Goal: Information Seeking & Learning: Learn about a topic

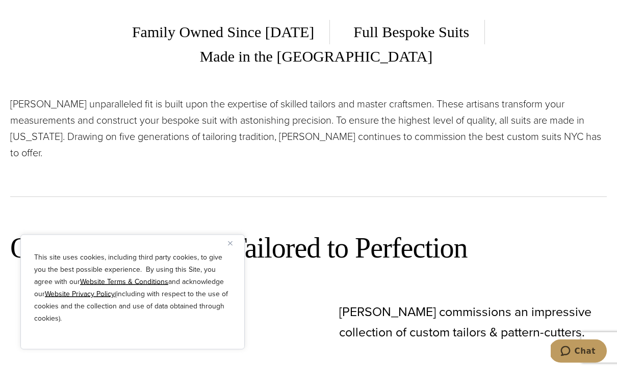
scroll to position [374, 0]
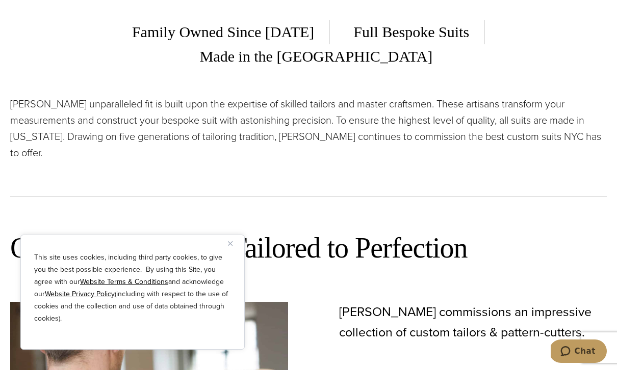
click at [235, 250] on button "Close" at bounding box center [234, 243] width 12 height 12
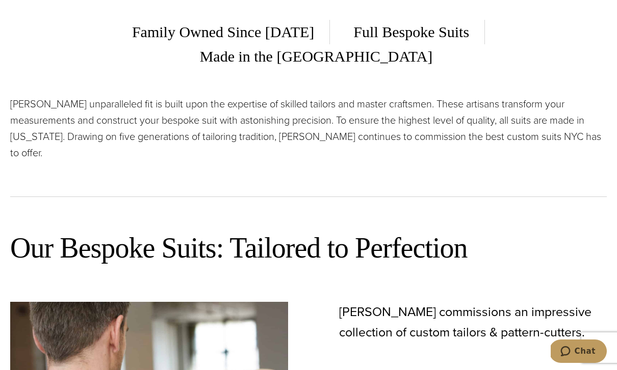
click at [520, 134] on p "Alan David’s unparalleled fit is built upon the expertise of skilled tailors an…" at bounding box center [308, 128] width 596 height 65
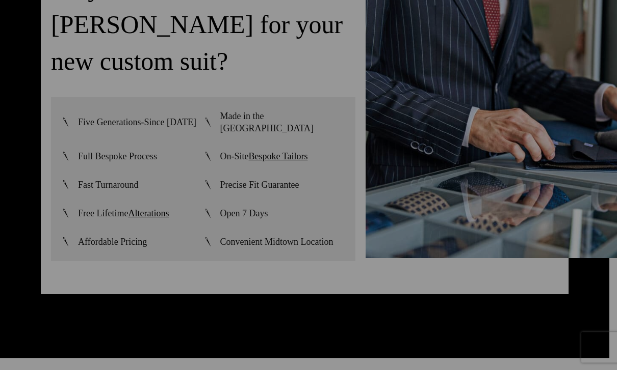
scroll to position [2278, 0]
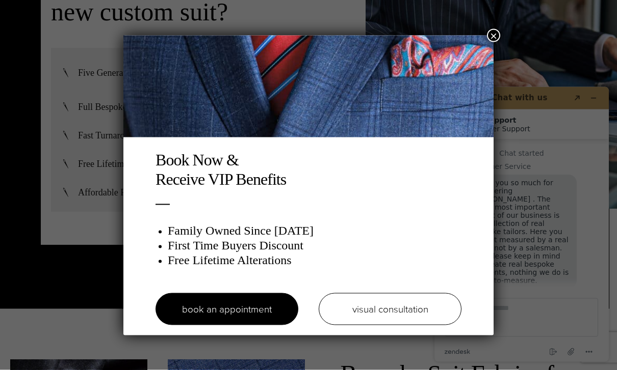
click at [488, 36] on button "×" at bounding box center [493, 35] width 13 height 13
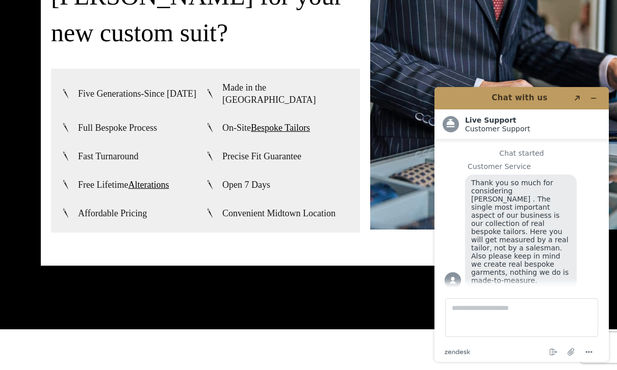
scroll to position [2294, 0]
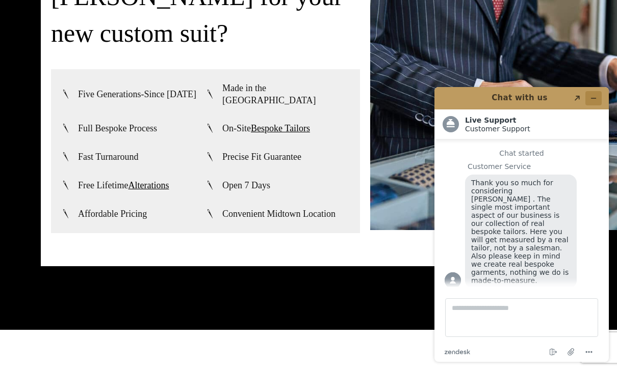
click at [594, 96] on icon "Minimize widget" at bounding box center [593, 98] width 7 height 7
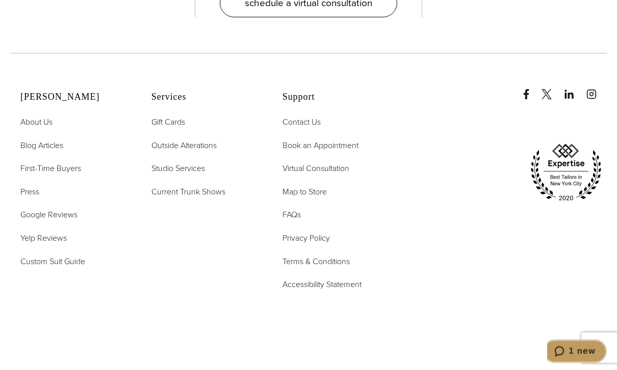
scroll to position [5716, 0]
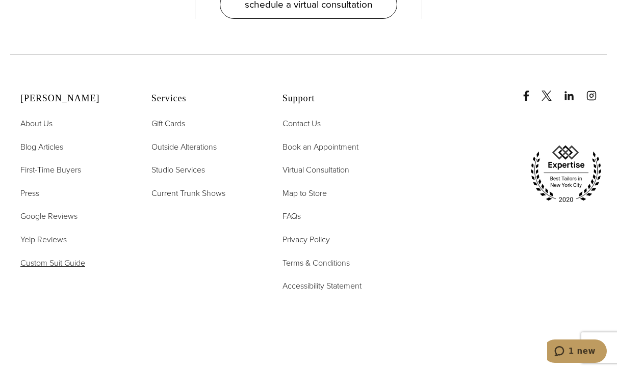
click at [65, 269] on span "Custom Suit Guide" at bounding box center [52, 263] width 65 height 12
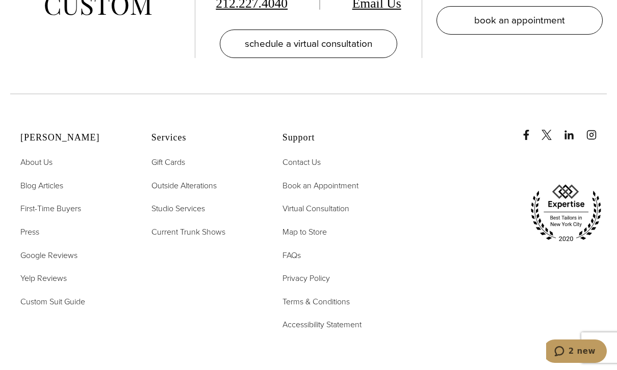
scroll to position [3255, 0]
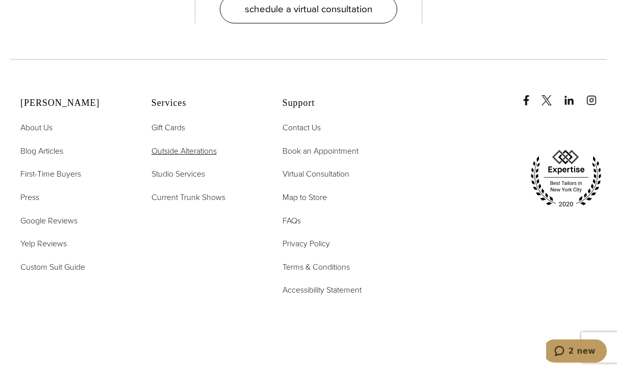
click at [174, 146] on span "Outside Alterations" at bounding box center [183, 152] width 65 height 12
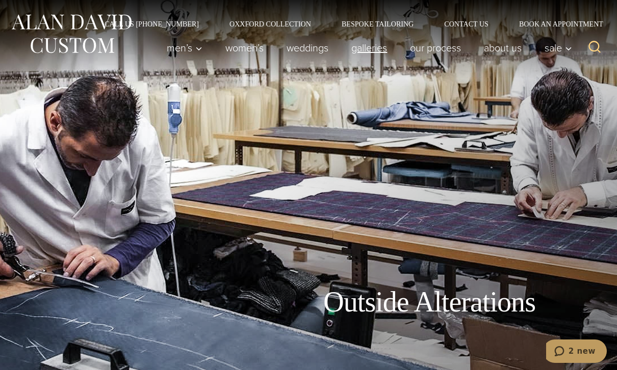
click at [366, 45] on link "Galleries" at bounding box center [369, 48] width 59 height 20
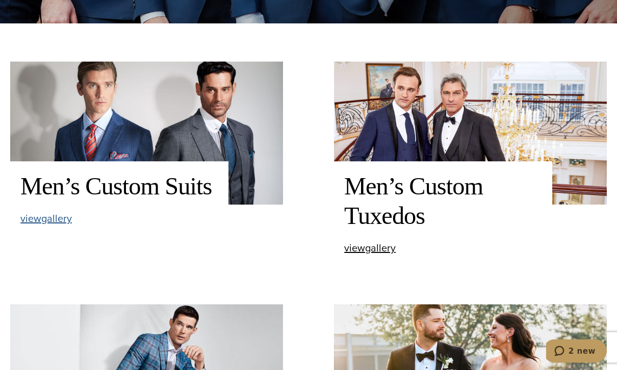
scroll to position [347, 0]
click at [53, 226] on span "view Men’s Custom Suits gallery" at bounding box center [45, 218] width 51 height 15
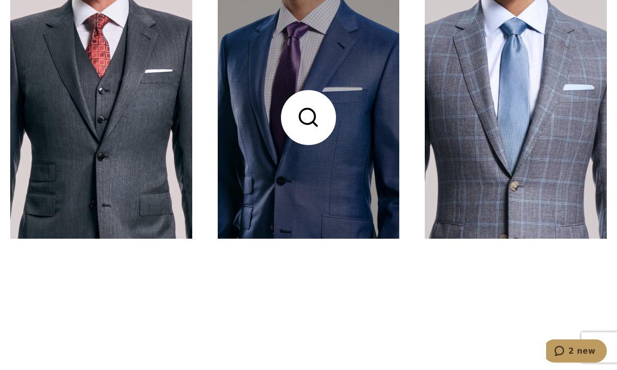
scroll to position [387, 0]
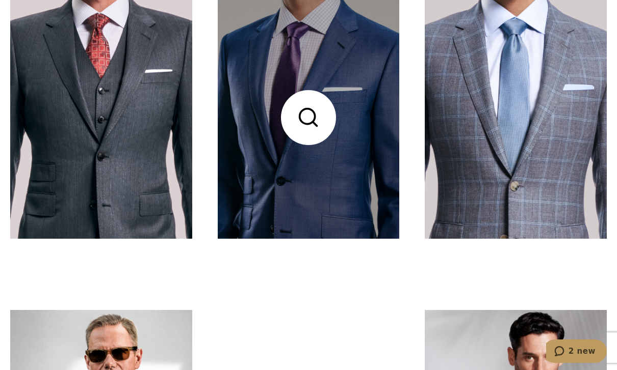
click at [345, 123] on link at bounding box center [309, 117] width 182 height 243
click at [362, 123] on link at bounding box center [309, 117] width 182 height 243
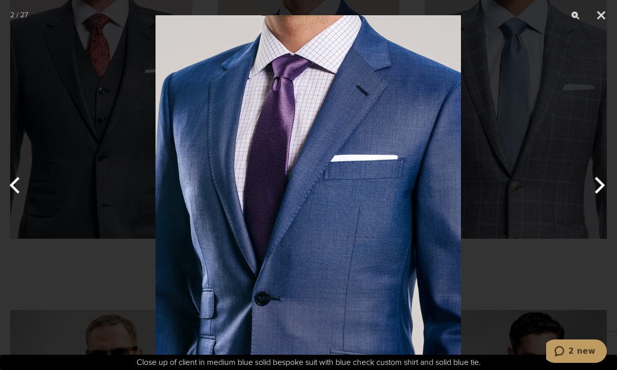
click at [523, 121] on div at bounding box center [308, 185] width 617 height 370
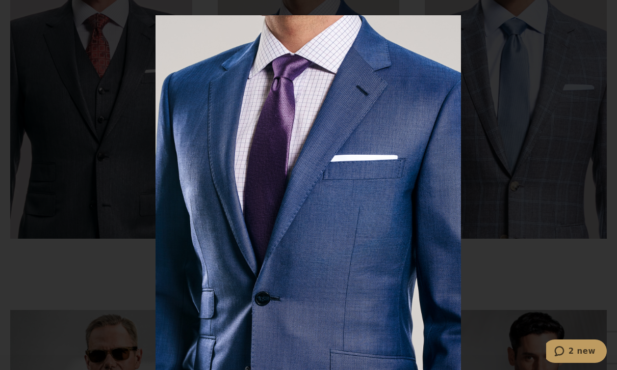
click at [405, 138] on img at bounding box center [307, 201] width 305 height 403
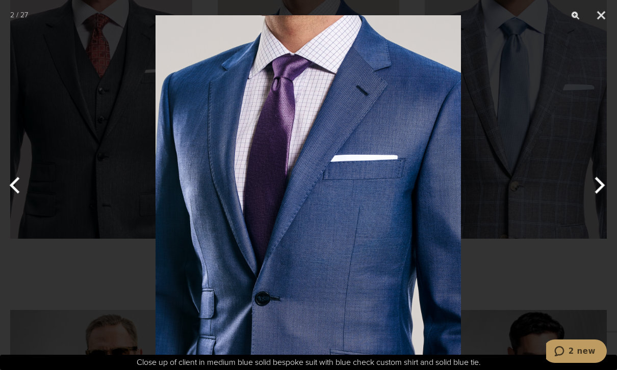
click at [574, 120] on div at bounding box center [308, 185] width 617 height 370
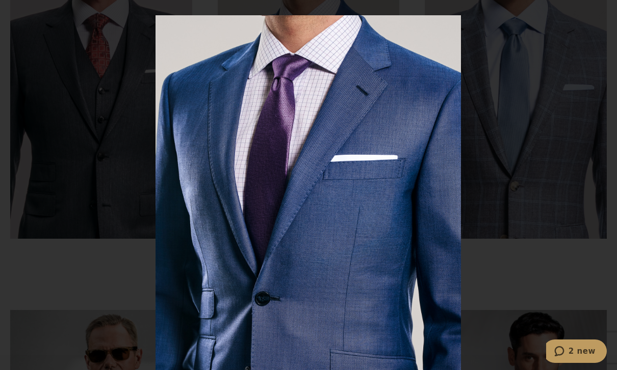
click at [240, 191] on img at bounding box center [307, 201] width 305 height 403
click at [117, 155] on div at bounding box center [308, 185] width 617 height 370
click at [244, 206] on img at bounding box center [307, 201] width 305 height 403
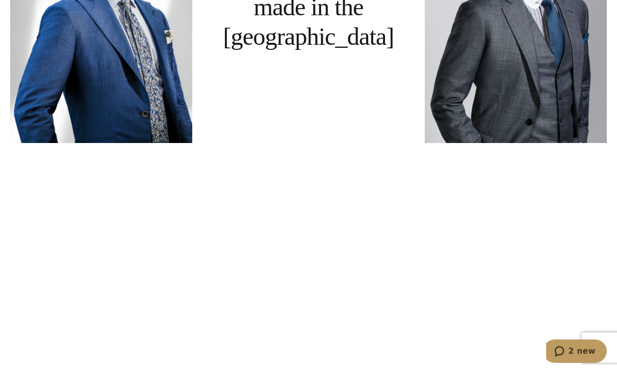
scroll to position [774, 0]
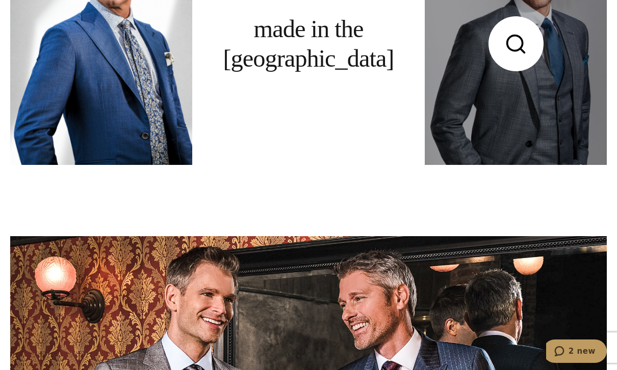
click at [525, 138] on link at bounding box center [516, 44] width 182 height 243
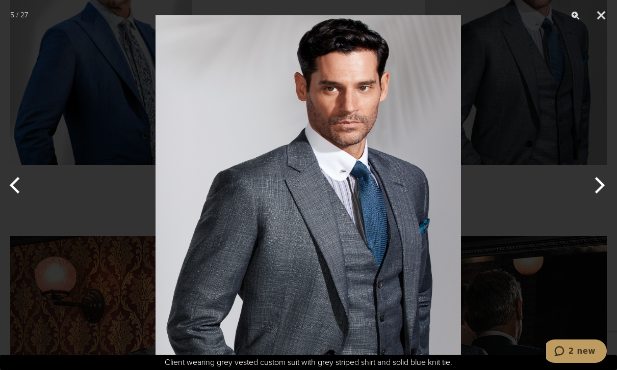
click at [514, 219] on div at bounding box center [308, 185] width 617 height 370
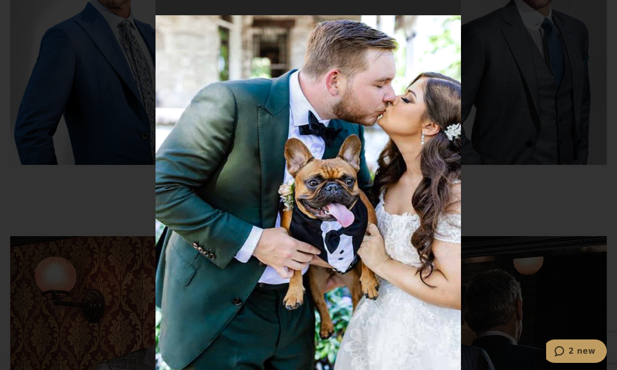
click at [589, 283] on div at bounding box center [308, 185] width 617 height 370
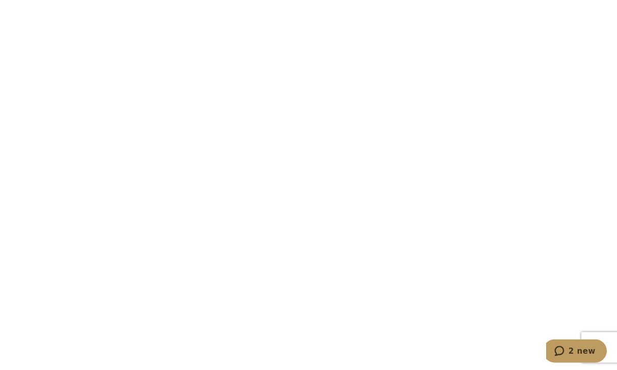
scroll to position [2901, 0]
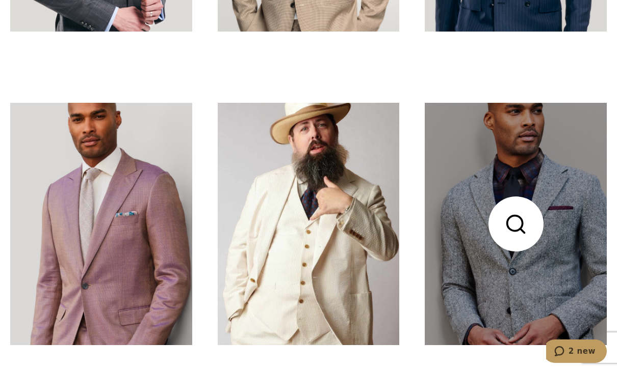
click at [532, 247] on link at bounding box center [516, 224] width 182 height 243
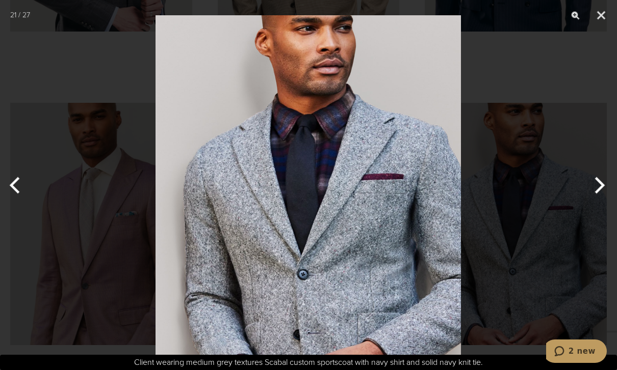
click at [455, 181] on img at bounding box center [307, 201] width 305 height 403
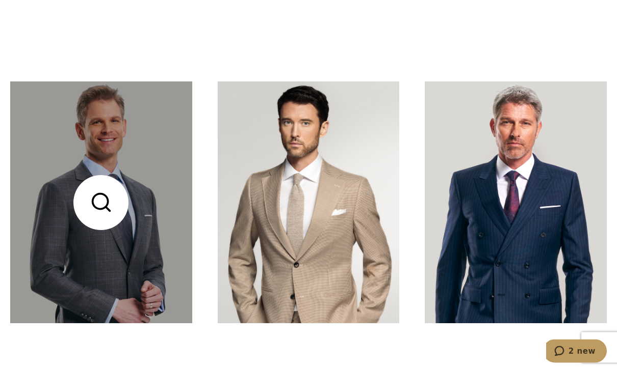
scroll to position [2609, 0]
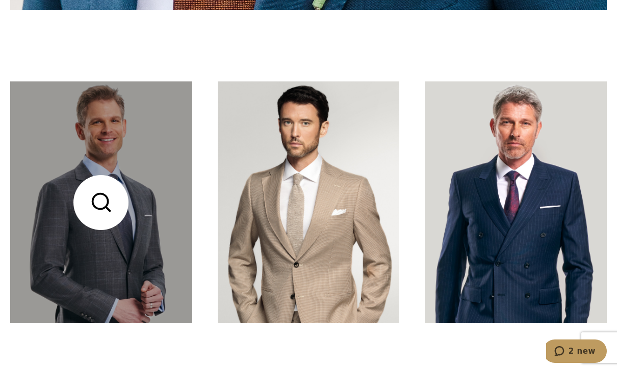
click at [141, 279] on link at bounding box center [101, 203] width 182 height 243
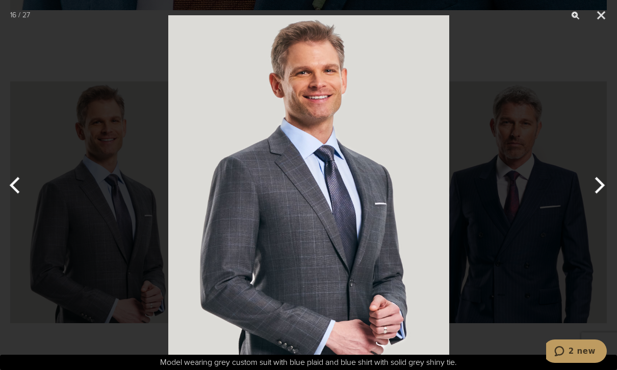
click at [510, 135] on div at bounding box center [308, 185] width 617 height 370
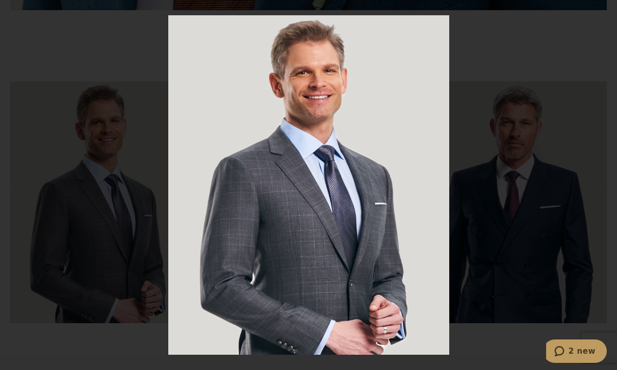
click at [519, 117] on div at bounding box center [308, 185] width 617 height 370
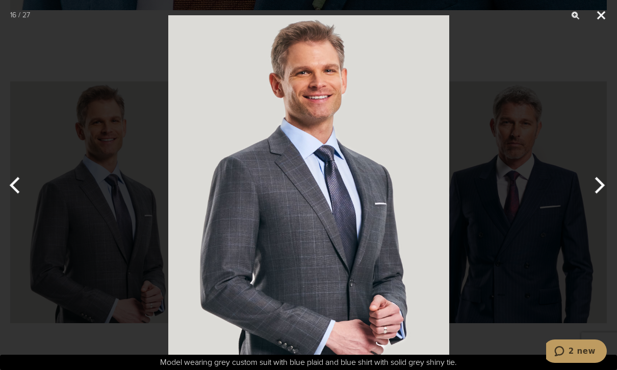
click at [608, 21] on button "Close" at bounding box center [600, 15] width 25 height 31
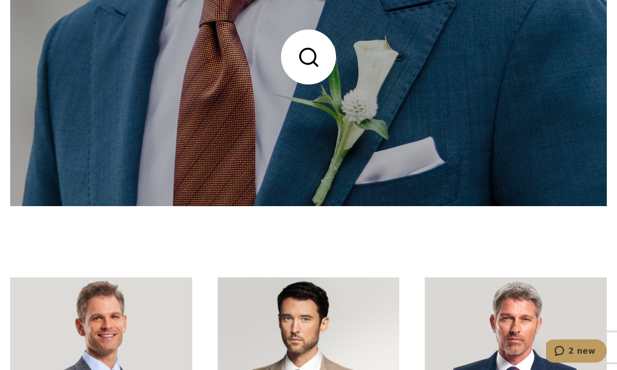
scroll to position [2413, 0]
click at [406, 128] on link at bounding box center [308, 57] width 596 height 298
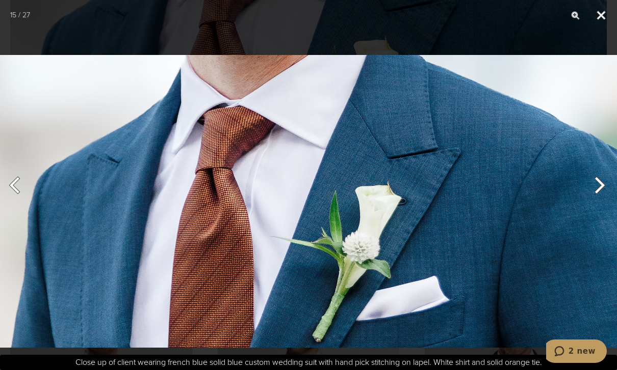
click at [597, 14] on button "Close" at bounding box center [600, 15] width 25 height 31
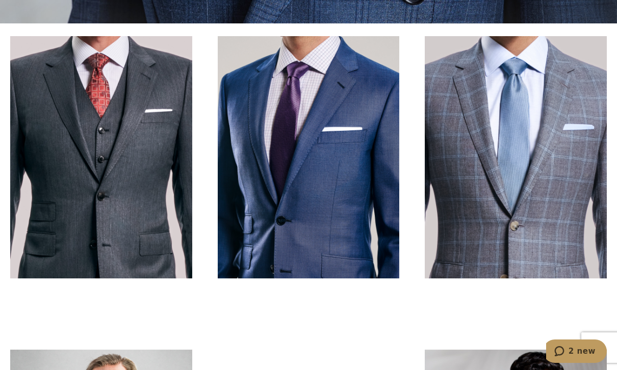
scroll to position [348, 0]
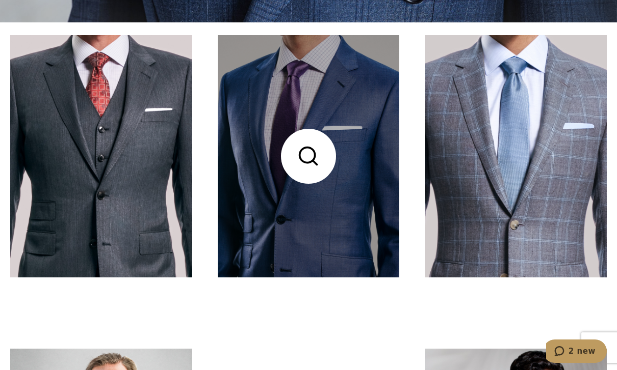
click at [323, 195] on link at bounding box center [309, 156] width 182 height 243
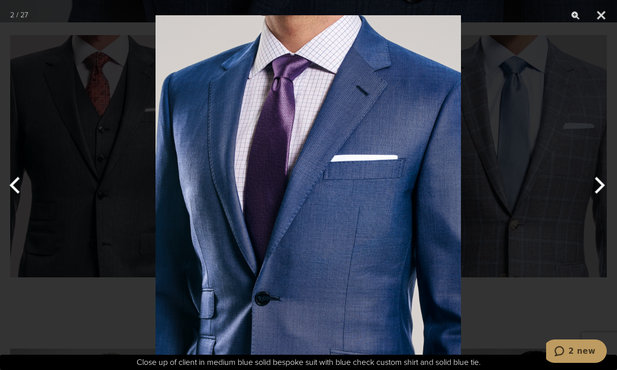
click at [572, 112] on div at bounding box center [308, 185] width 617 height 370
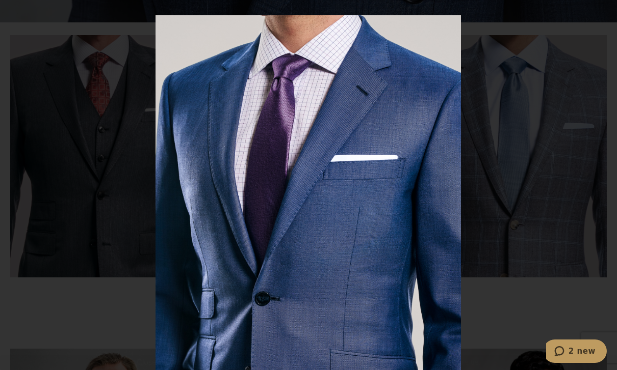
click at [591, 157] on div at bounding box center [308, 185] width 617 height 370
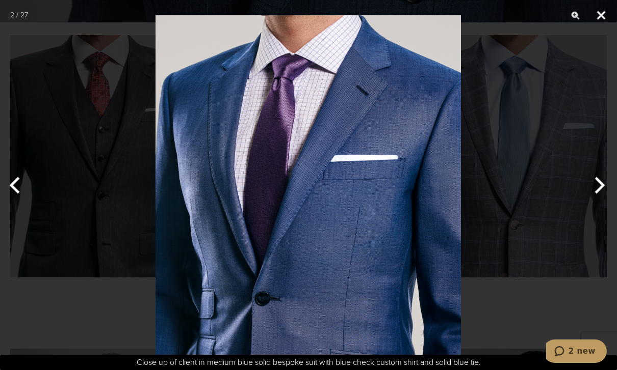
click at [603, 14] on button "Close" at bounding box center [600, 15] width 25 height 31
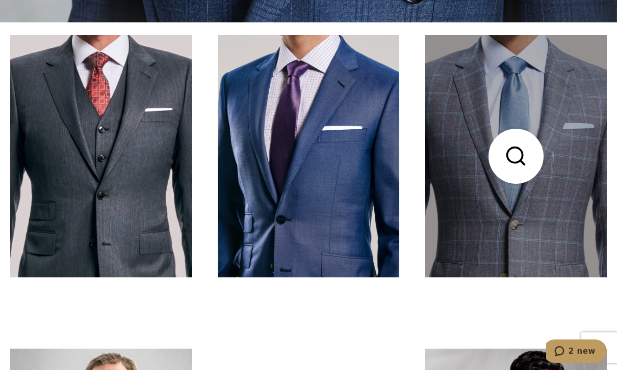
click at [564, 113] on link at bounding box center [516, 156] width 182 height 243
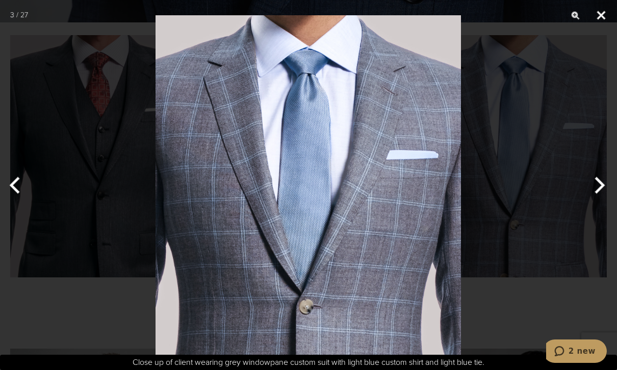
click at [600, 17] on button "Close" at bounding box center [600, 15] width 25 height 31
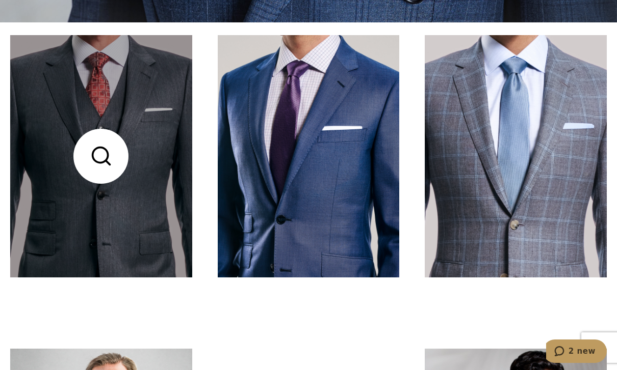
click at [138, 261] on link at bounding box center [101, 156] width 182 height 243
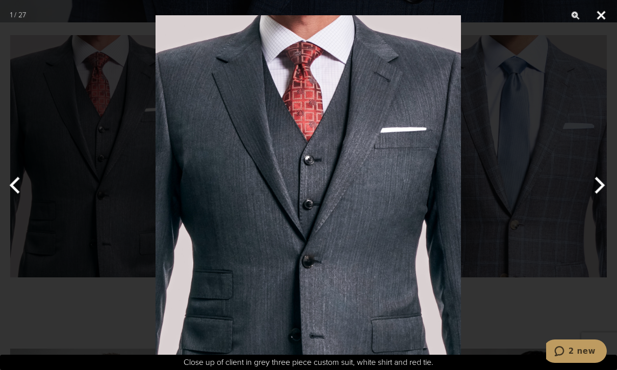
click at [604, 15] on button "Close" at bounding box center [600, 15] width 25 height 31
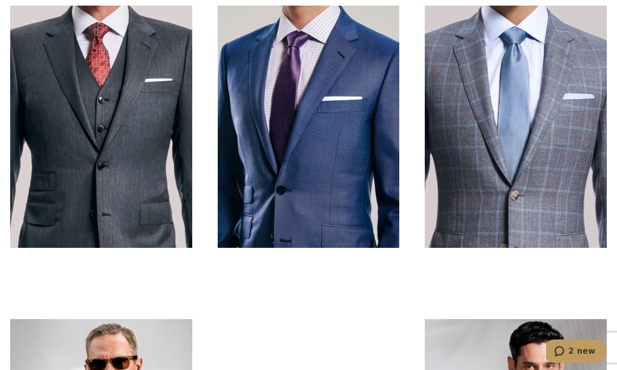
scroll to position [381, 0]
